Goal: Navigation & Orientation: Find specific page/section

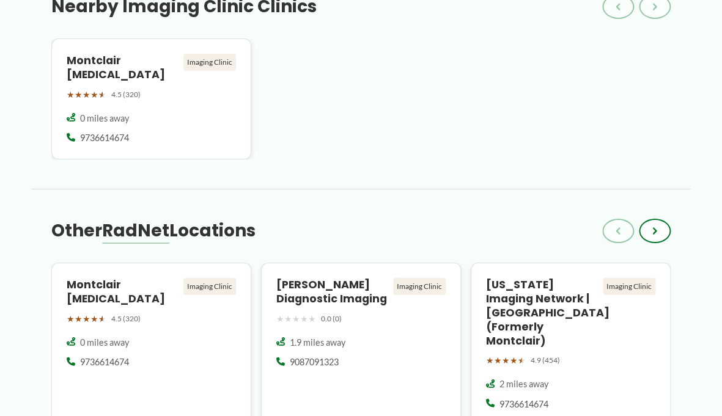
scroll to position [1305, 0]
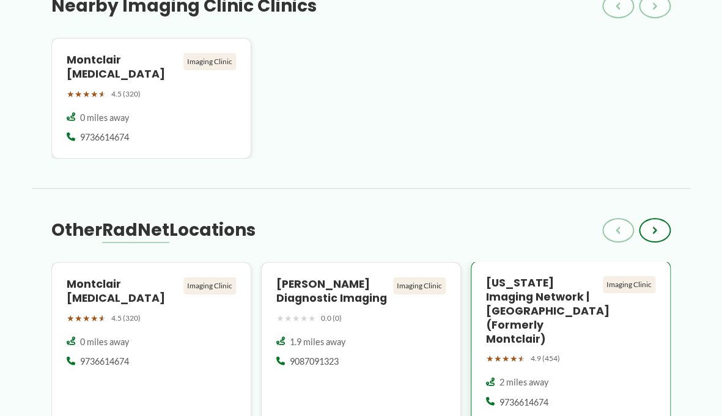
click at [522, 276] on h4 "[US_STATE] Imaging Network | [GEOGRAPHIC_DATA] (Formerly Montclair)" at bounding box center [542, 311] width 112 height 70
